Goal: Transaction & Acquisition: Purchase product/service

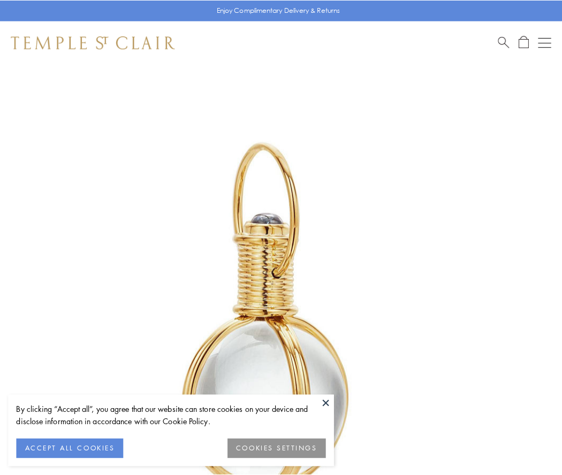
scroll to position [279, 0]
